Goal: Task Accomplishment & Management: Manage account settings

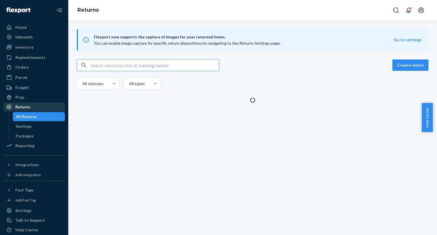
click at [42, 108] on div "Returns" at bounding box center [34, 107] width 60 height 8
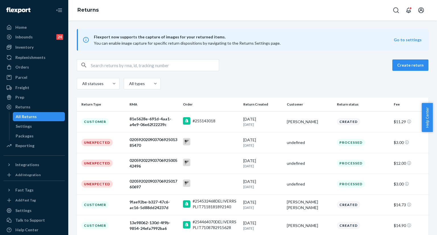
click at [125, 66] on input "text" at bounding box center [155, 64] width 128 height 11
paste input "12XBR1710352751131"
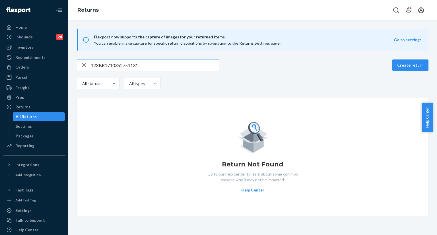
type input "12XBR1710352751131"
click at [32, 26] on div "Home" at bounding box center [34, 27] width 60 height 8
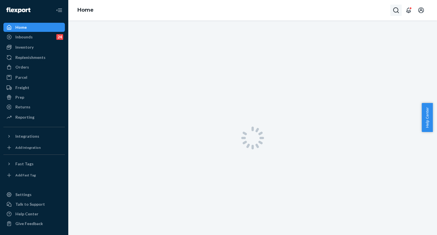
click at [397, 11] on icon "Open Search Box" at bounding box center [395, 10] width 7 height 7
click at [352, 12] on input "Search Input" at bounding box center [354, 10] width 70 height 6
type input "253589980"
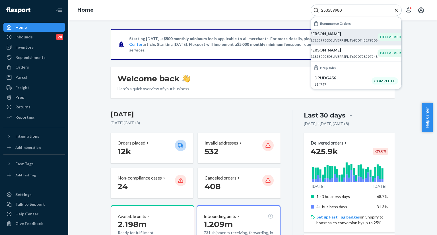
click at [335, 37] on div "[PERSON_NAME] #253589980DELIVERRSPLIT6950743179308" at bounding box center [342, 37] width 69 height 12
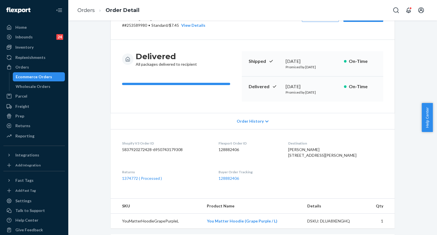
scroll to position [85, 0]
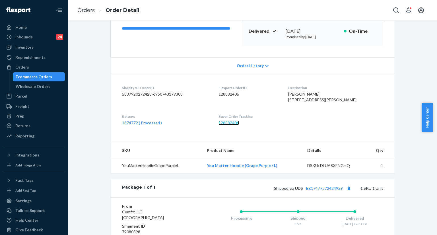
click at [234, 125] on link "128882406" at bounding box center [228, 122] width 20 height 5
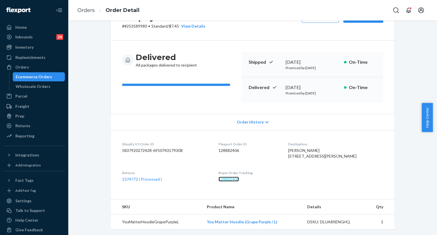
scroll to position [28, 0]
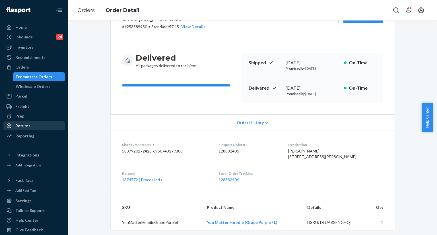
click at [34, 124] on div "Returns" at bounding box center [34, 126] width 60 height 8
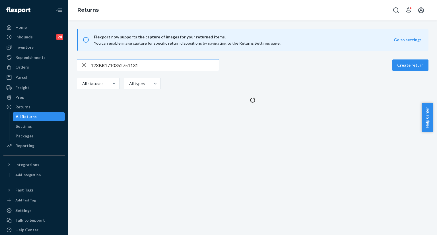
click at [149, 66] on input "12XBR1710352751131" at bounding box center [155, 64] width 128 height 11
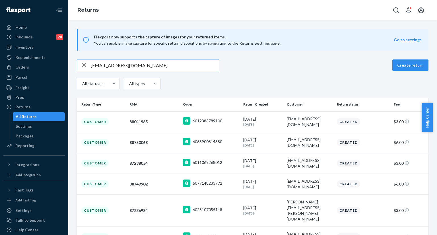
click at [150, 64] on input "[EMAIL_ADDRESS][DOMAIN_NAME]" at bounding box center [155, 64] width 128 height 11
paste input "1Z X8R 171 03 4513 8531"
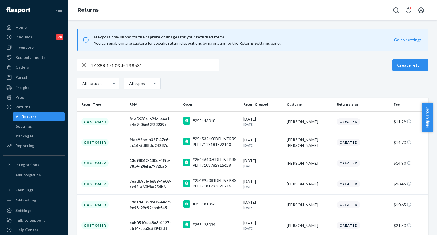
click at [165, 63] on input "1Z X8R 171 03 4513 8531" at bounding box center [155, 64] width 128 height 11
paste input "NJ 078 9-0"
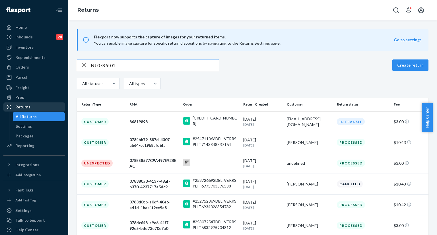
click at [21, 106] on div "Returns" at bounding box center [22, 107] width 15 height 6
click at [132, 66] on input "NJ 078 9-01" at bounding box center [155, 64] width 128 height 11
click at [37, 109] on div "Returns" at bounding box center [34, 107] width 60 height 8
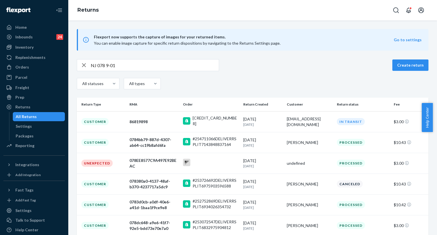
click at [122, 65] on input "NJ 078 9-01" at bounding box center [155, 64] width 128 height 11
paste input "[EMAIL_ADDRESS][DOMAIN_NAME]"
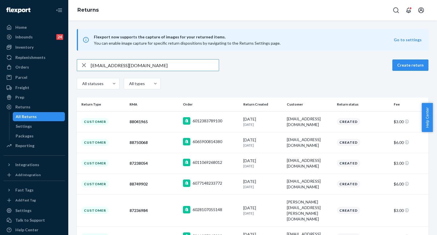
click at [159, 65] on input "[EMAIL_ADDRESS][DOMAIN_NAME]" at bounding box center [155, 64] width 128 height 11
paste input "2535920638"
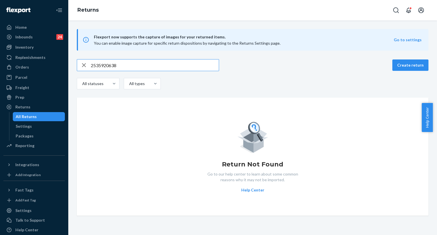
click at [149, 67] on input "2535920638" at bounding box center [155, 64] width 128 height 11
paste input "48006b6f-a6d3-4a26-ab7d-a6ab6df793d"
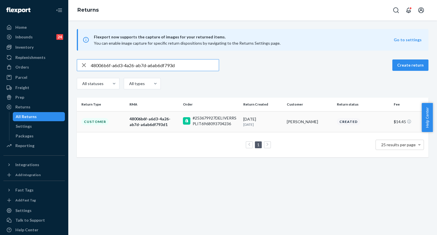
type input "48006b6f-a6d3-4a26-ab7d-a6ab6df793d"
click at [110, 122] on td "Customer" at bounding box center [102, 121] width 50 height 21
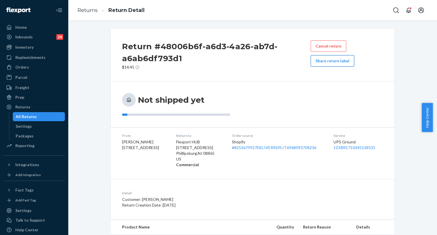
click at [340, 63] on button "Share return label" at bounding box center [331, 60] width 43 height 11
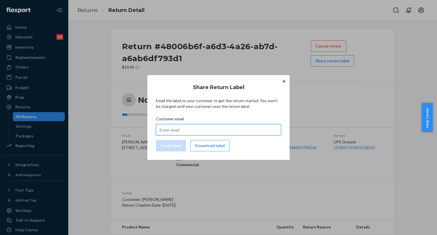
click at [170, 129] on input "Customer email" at bounding box center [218, 129] width 125 height 11
paste input "[EMAIL_ADDRESS][DOMAIN_NAME]"
type input "[EMAIL_ADDRESS][DOMAIN_NAME]"
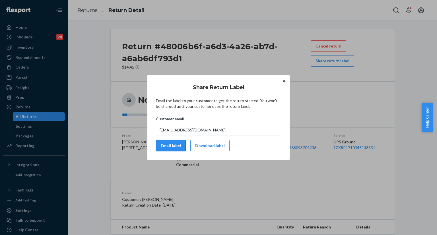
click at [174, 146] on button "Email label" at bounding box center [171, 145] width 30 height 11
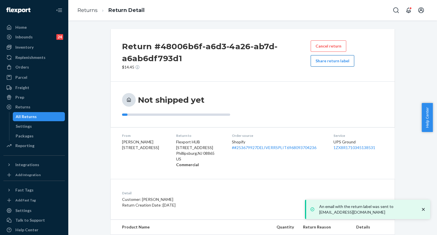
click at [320, 62] on button "Share return label" at bounding box center [331, 60] width 43 height 11
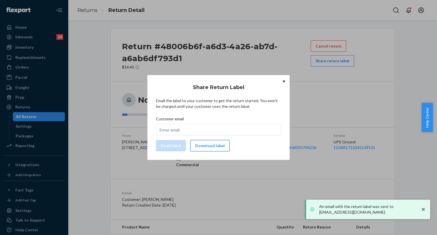
click at [211, 149] on button "Download label" at bounding box center [209, 145] width 39 height 11
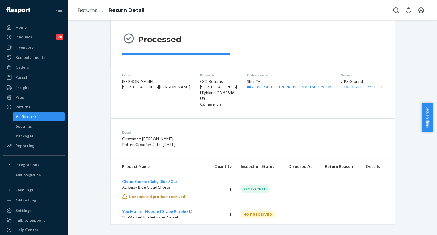
scroll to position [52, 0]
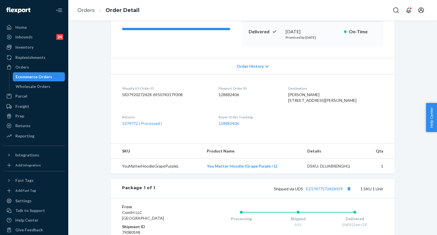
scroll to position [114, 0]
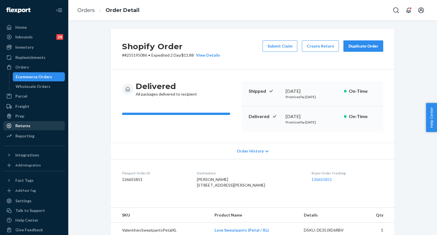
click at [27, 128] on div "Returns" at bounding box center [34, 126] width 60 height 8
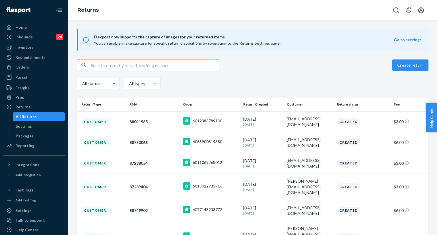
click at [141, 66] on input "text" at bounding box center [155, 64] width 128 height 11
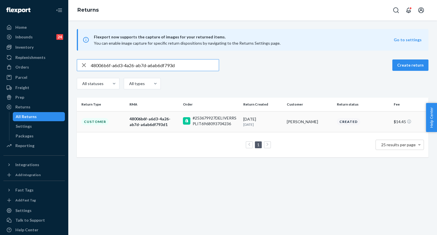
type input "48006b6f-a6d3-4a26-ab7d-a6ab6df793d"
click at [130, 123] on div "48006b6f-a6d3-4a26-ab7d-a6ab6df793d1" at bounding box center [153, 121] width 49 height 11
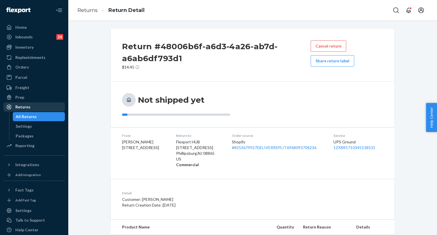
click at [40, 107] on div "Returns" at bounding box center [34, 107] width 60 height 8
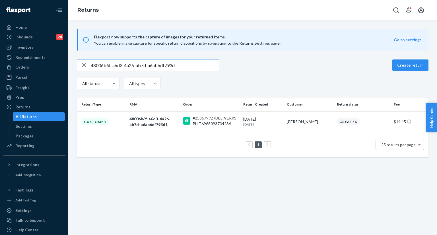
click at [186, 67] on input "48006b6f-a6d3-4a26-ab7d-a6ab6df793d" at bounding box center [155, 64] width 128 height 11
click at [188, 70] on input "48006b6f-a6d3-4a26-ab7d-a6ab6df793d" at bounding box center [155, 64] width 128 height 11
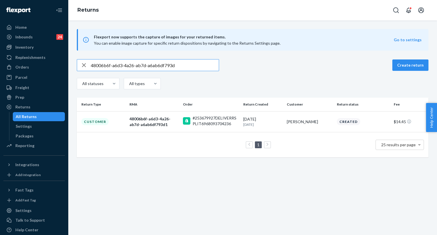
click at [188, 70] on input "48006b6f-a6d3-4a26-ab7d-a6ab6df793d" at bounding box center [155, 64] width 128 height 11
paste input "text"
type input "48006b6f-a6d3-4a26-ab7d-a6ab6df793d"
click at [29, 26] on div "Home" at bounding box center [34, 27] width 60 height 8
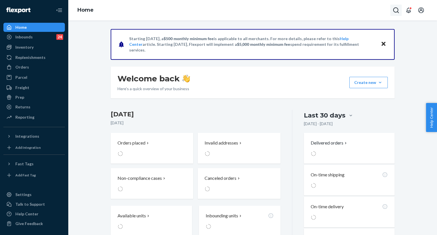
click at [397, 10] on icon "Open Search Box" at bounding box center [395, 10] width 7 height 7
click at [359, 12] on input "Search Input" at bounding box center [354, 10] width 70 height 6
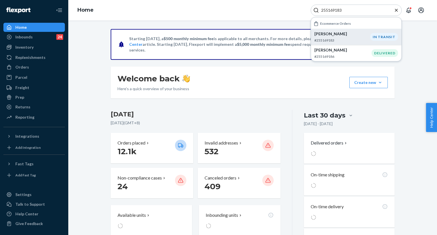
type input "255169183"
click at [347, 30] on li "Megan Peterman #255169183 IN TRANSIT" at bounding box center [356, 37] width 90 height 16
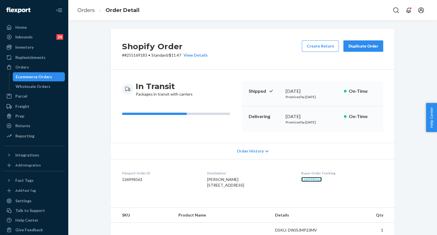
click at [307, 177] on link "136998561" at bounding box center [311, 179] width 20 height 5
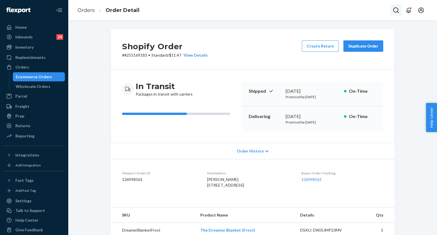
click at [395, 9] on icon "Open Search Box" at bounding box center [395, 10] width 7 height 7
click at [372, 10] on input "Search Input" at bounding box center [354, 10] width 70 height 6
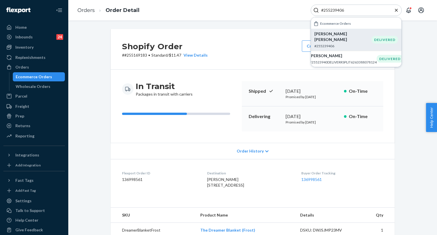
type input "#255239406"
click at [338, 37] on div "Connor Drake #255239406" at bounding box center [342, 39] width 57 height 17
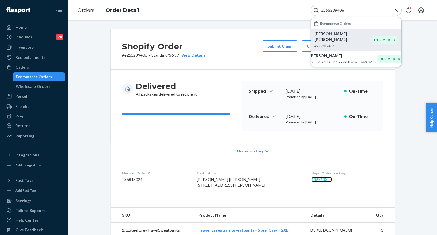
click at [311, 179] on link "136813324" at bounding box center [321, 179] width 20 height 5
